Goal: Information Seeking & Learning: Learn about a topic

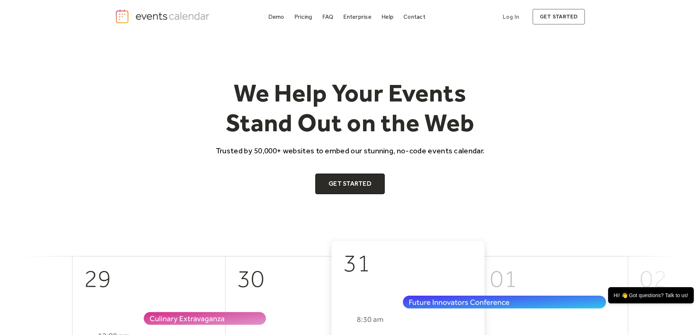
click at [556, 16] on link "get started" at bounding box center [558, 17] width 53 height 16
click at [299, 15] on div "Pricing" at bounding box center [303, 17] width 18 height 4
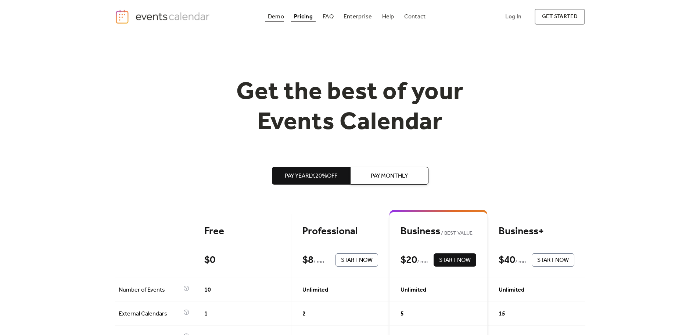
click at [278, 15] on div "Demo" at bounding box center [276, 17] width 16 height 4
